Goal: Task Accomplishment & Management: Manage account settings

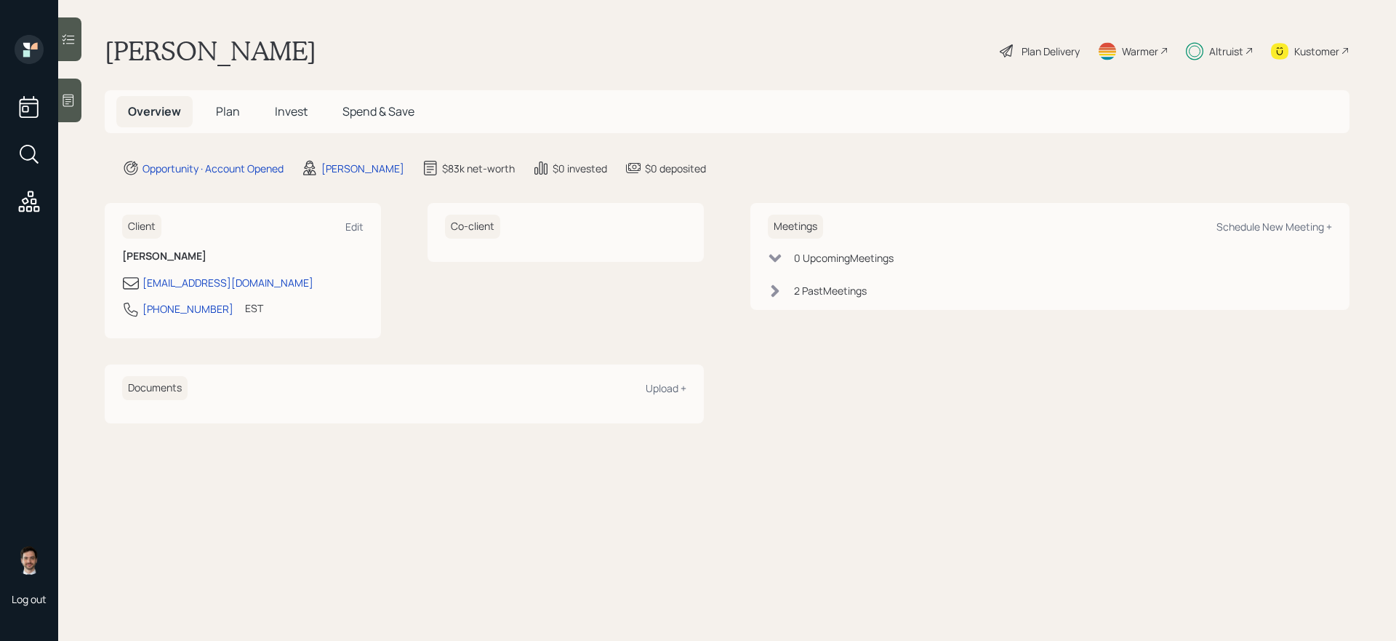
click at [251, 115] on div "Overview Plan Invest Spend & Save" at bounding box center [271, 111] width 310 height 31
click at [287, 115] on span "Invest" at bounding box center [291, 111] width 33 height 16
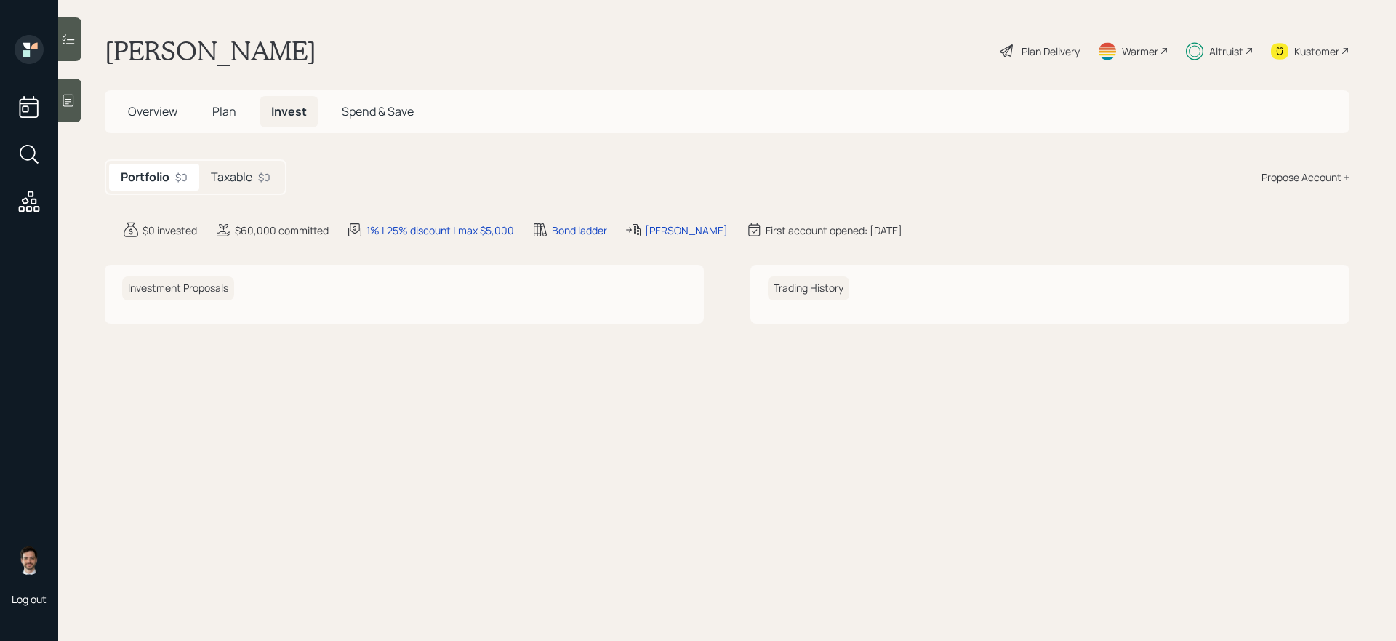
click at [257, 178] on div "Taxable $0" at bounding box center [240, 177] width 83 height 27
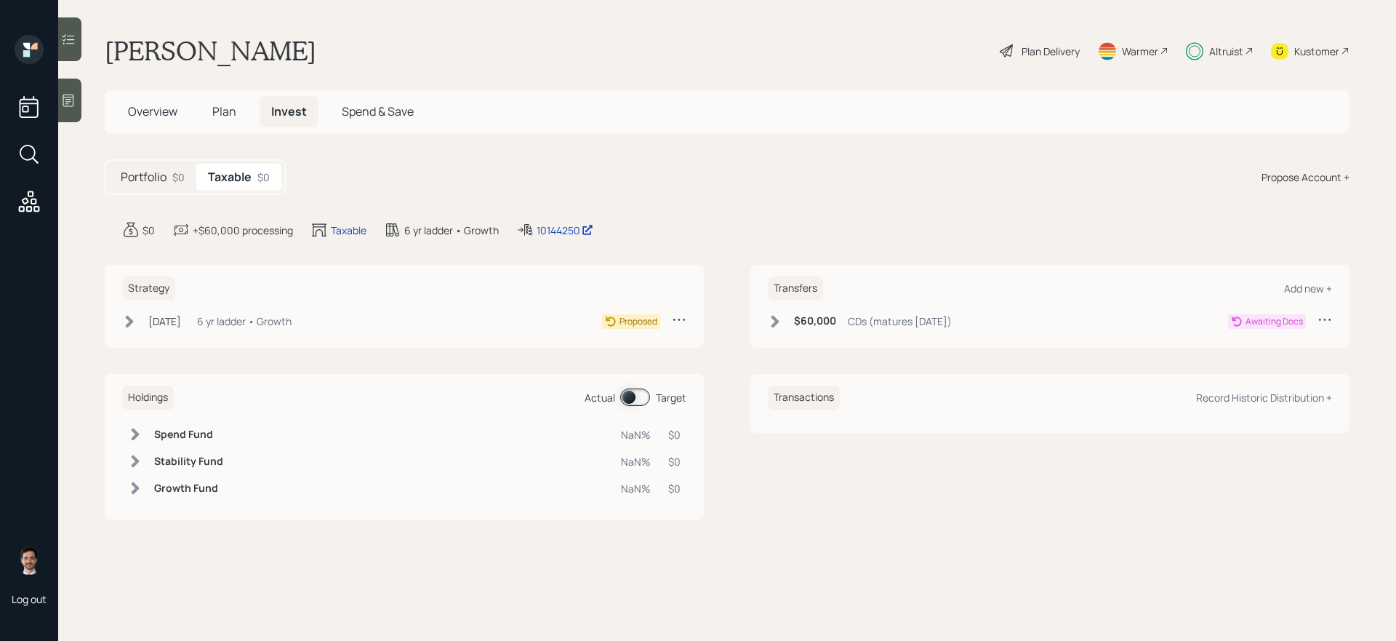
click at [134, 327] on icon at bounding box center [129, 321] width 15 height 15
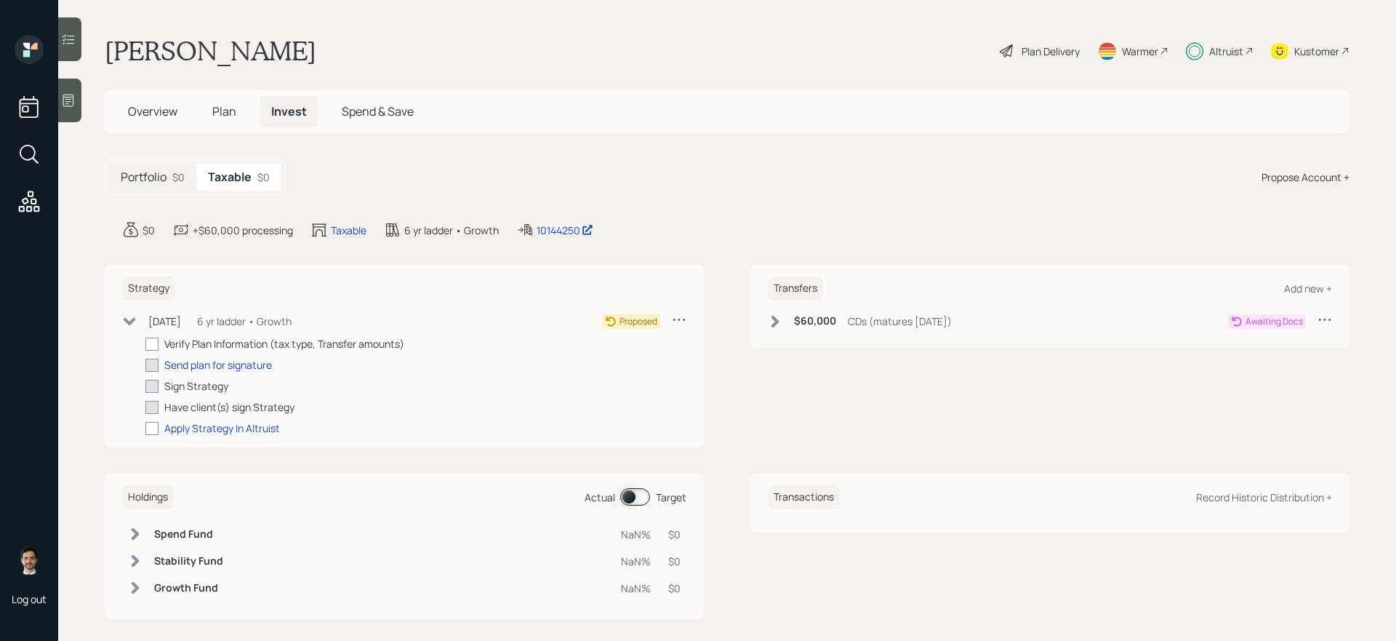
click at [134, 327] on icon at bounding box center [129, 321] width 15 height 15
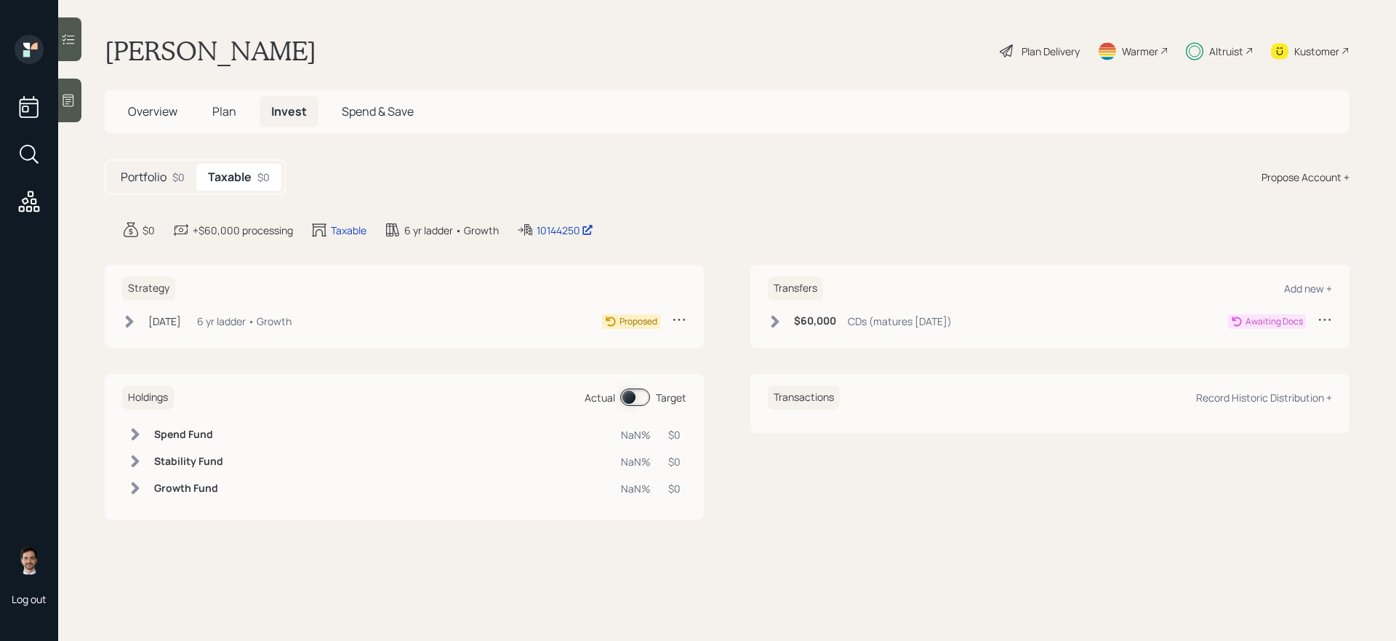
click at [27, 151] on icon at bounding box center [29, 154] width 26 height 26
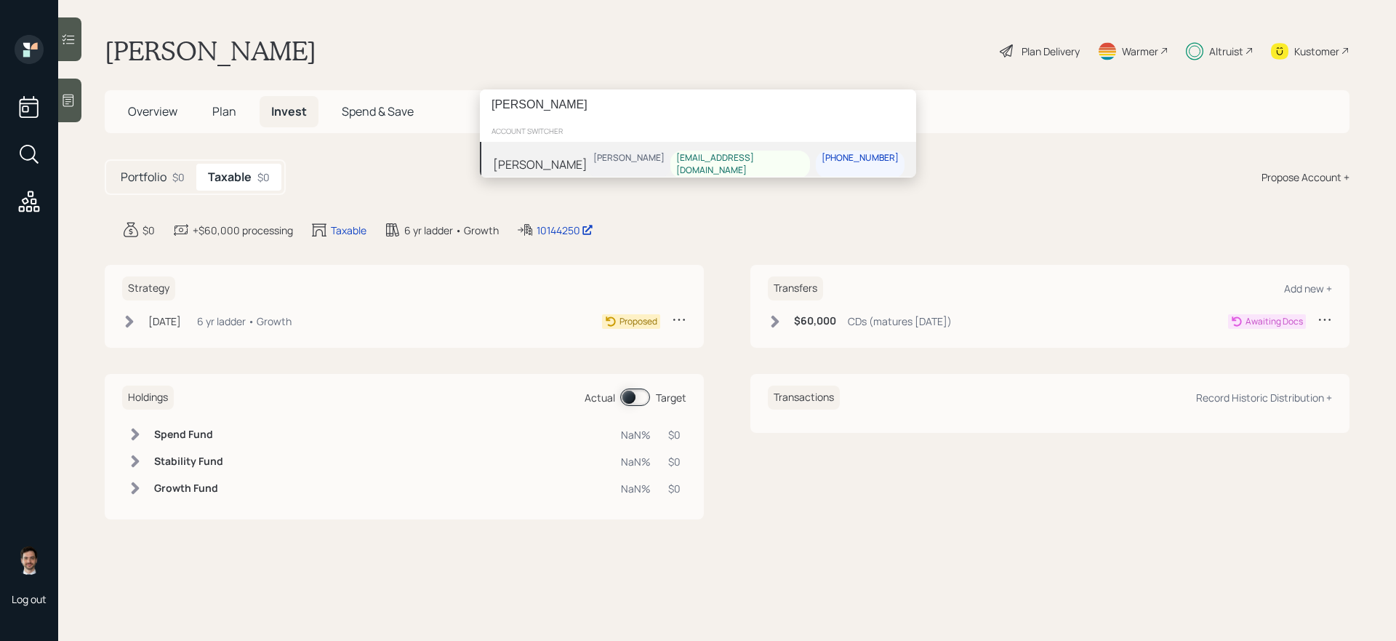
type input "[PERSON_NAME]"
